Goal: Information Seeking & Learning: Learn about a topic

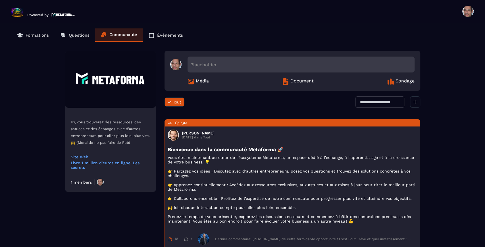
click at [36, 34] on p "Formations" at bounding box center [37, 35] width 23 height 5
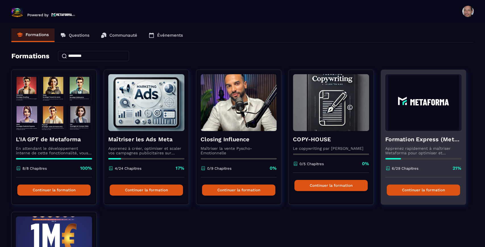
click at [428, 88] on img at bounding box center [423, 102] width 76 height 57
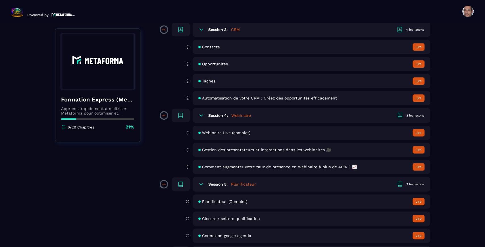
scroll to position [284, 0]
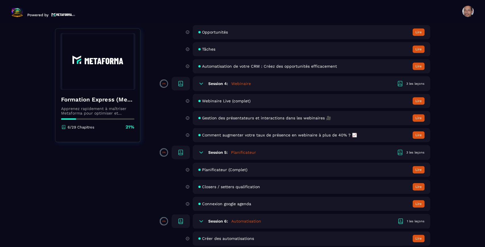
click at [417, 169] on button "Lire" at bounding box center [419, 169] width 12 height 7
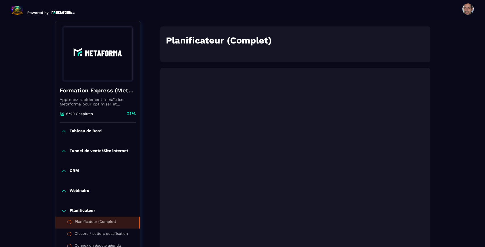
scroll to position [122, 0]
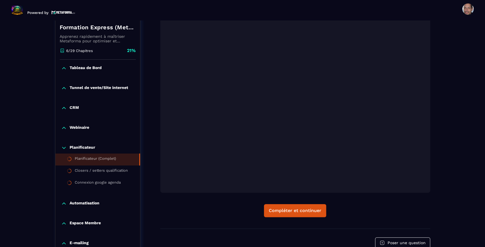
click at [64, 146] on icon at bounding box center [64, 148] width 6 height 6
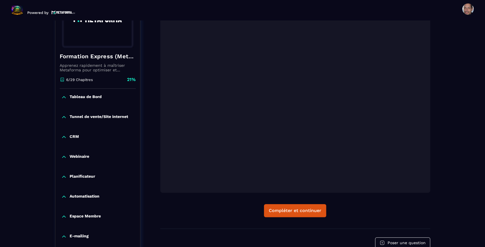
click at [62, 115] on icon at bounding box center [64, 117] width 6 height 6
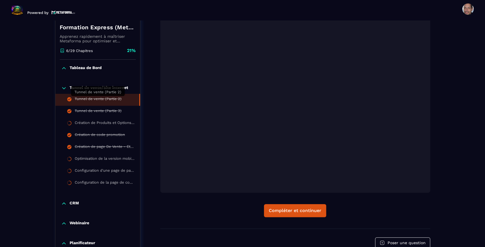
click at [119, 98] on div "Tunnel de vente (Partie 2)" at bounding box center [98, 100] width 47 height 6
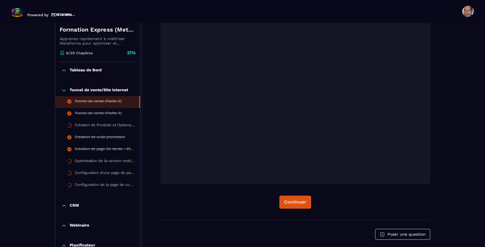
scroll to position [2, 0]
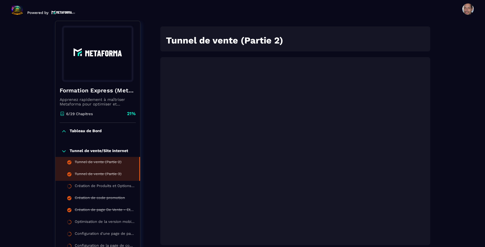
click at [121, 172] on li "Tunnel de vente (Partie 3)" at bounding box center [97, 175] width 85 height 12
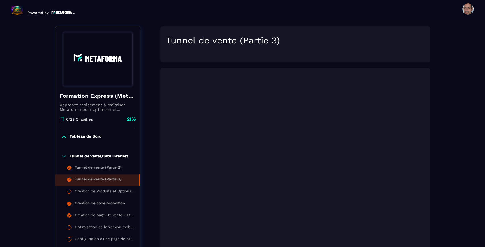
scroll to position [90, 0]
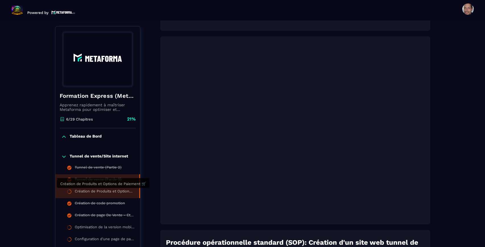
click at [123, 194] on div "Création de Produits et Options de Paiement 🛒" at bounding box center [104, 192] width 59 height 6
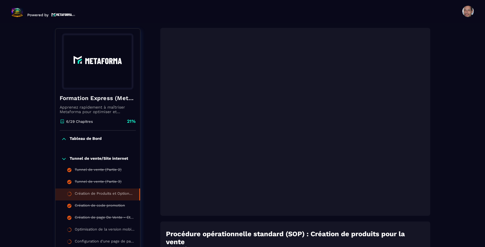
scroll to position [2, 0]
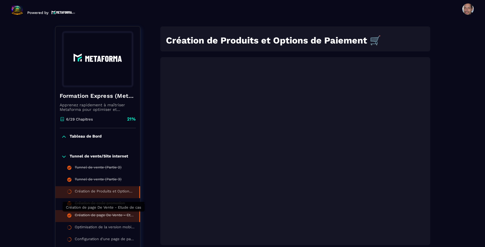
click at [124, 214] on div "Création de page De Vente - Etude de cas" at bounding box center [104, 216] width 59 height 6
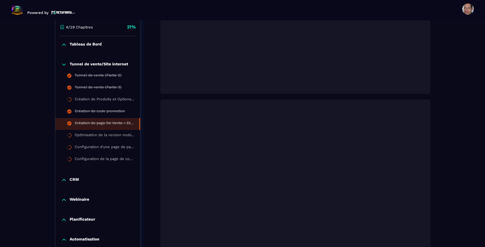
scroll to position [63, 0]
